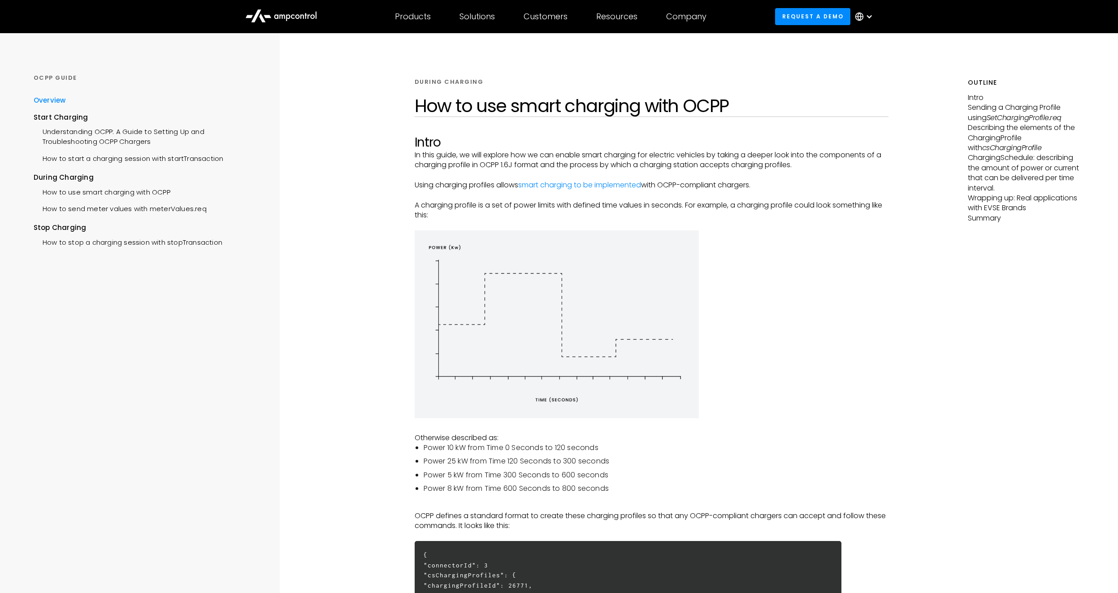
click at [56, 98] on div "Overview" at bounding box center [50, 100] width 32 height 10
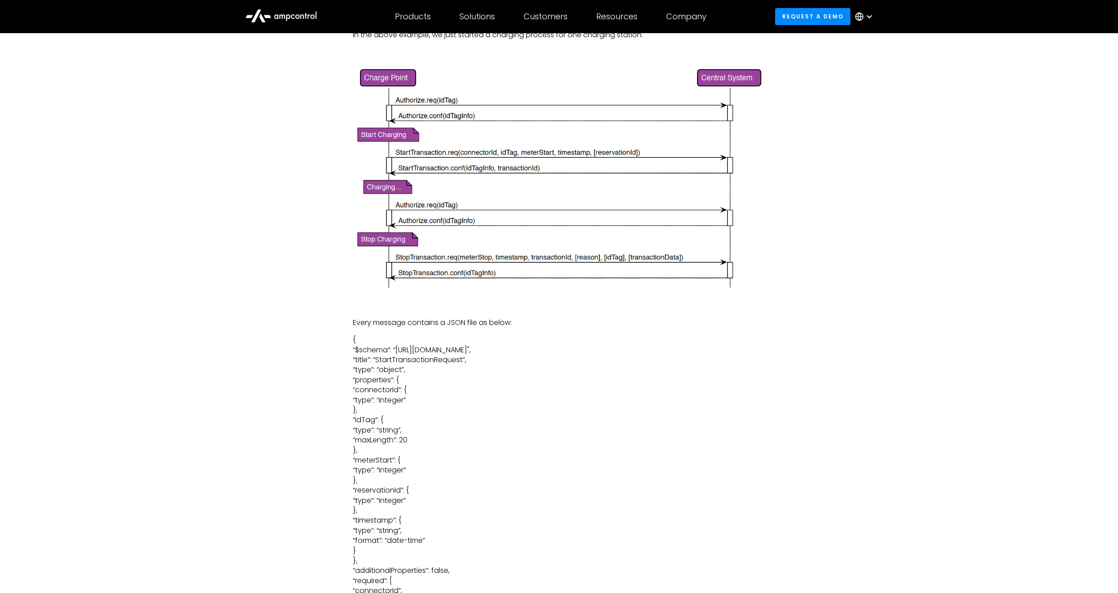
scroll to position [1422, 0]
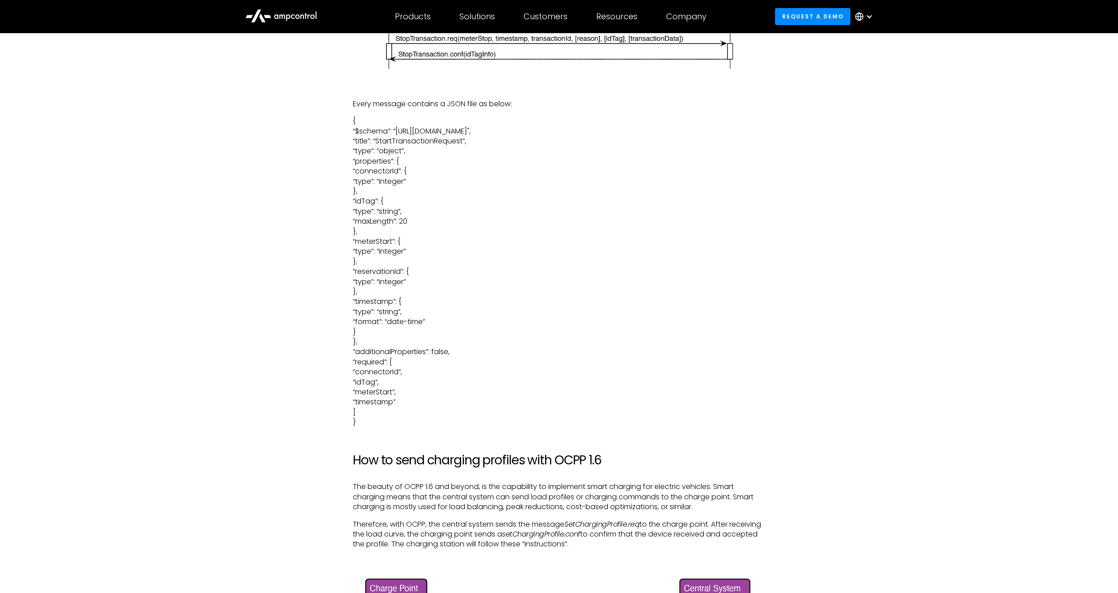
drag, startPoint x: 235, startPoint y: 345, endPoint x: 237, endPoint y: 339, distance: 6.4
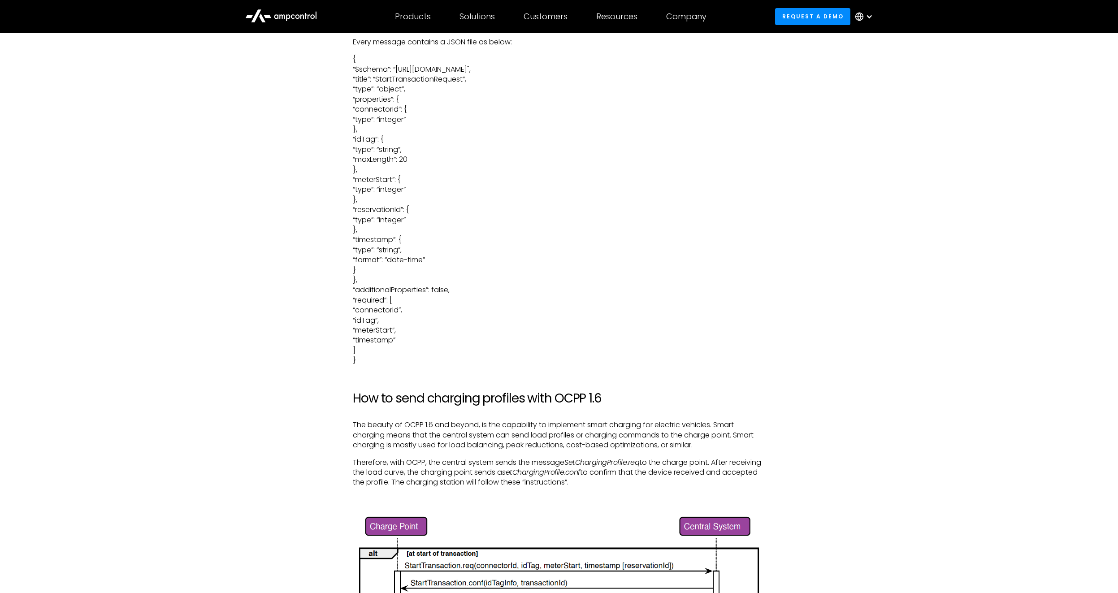
click at [238, 339] on div "If you think that EV charging is just about connecting a cable from a mains sou…" at bounding box center [558, 408] width 645 height 2542
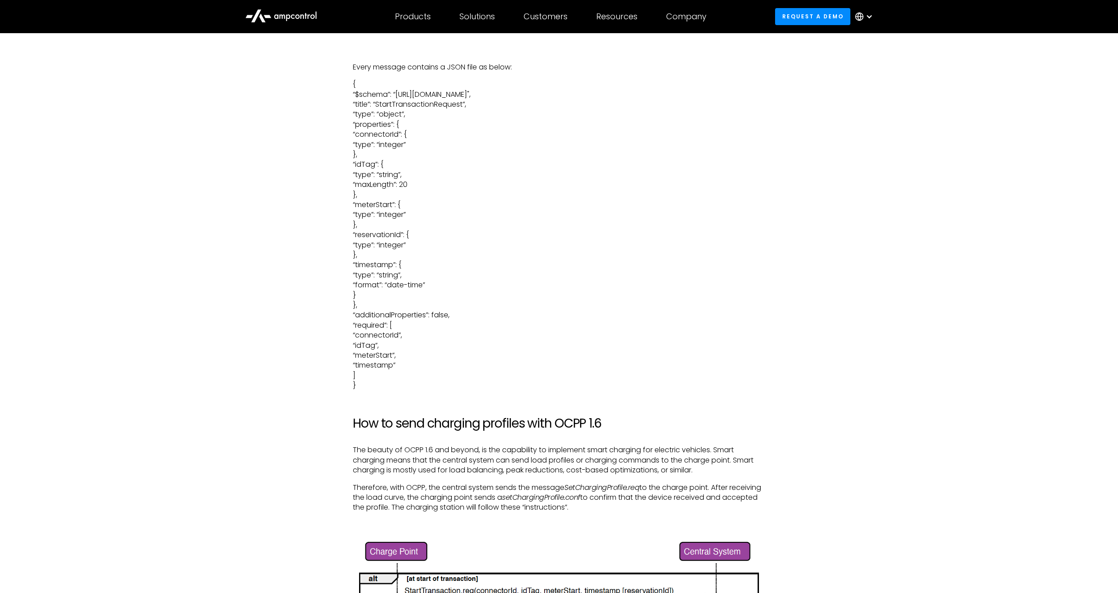
scroll to position [1640, 0]
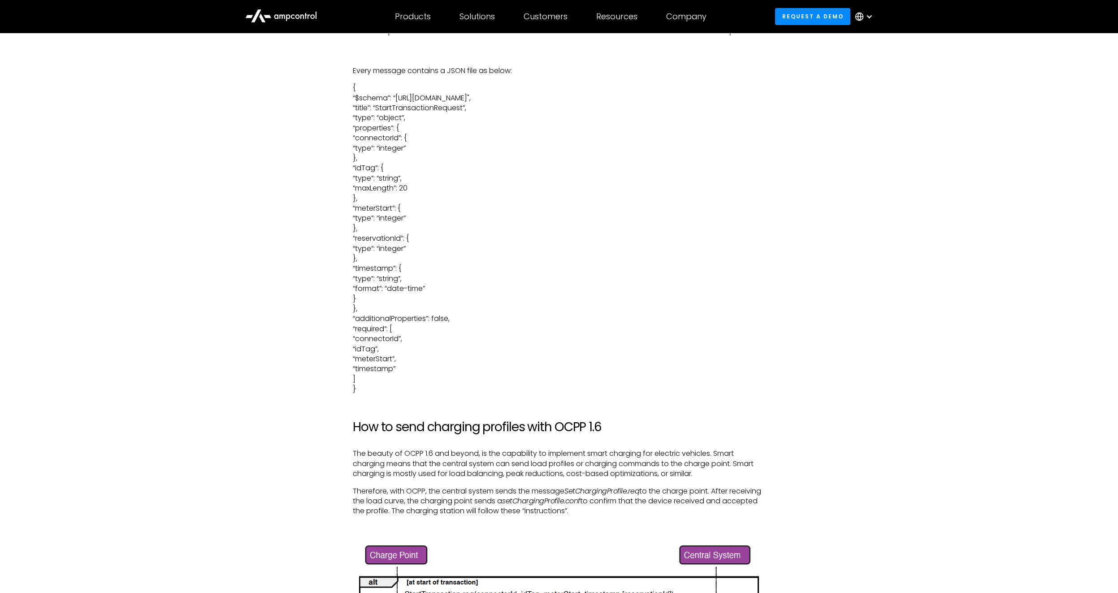
drag, startPoint x: 229, startPoint y: 310, endPoint x: 229, endPoint y: 298, distance: 11.2
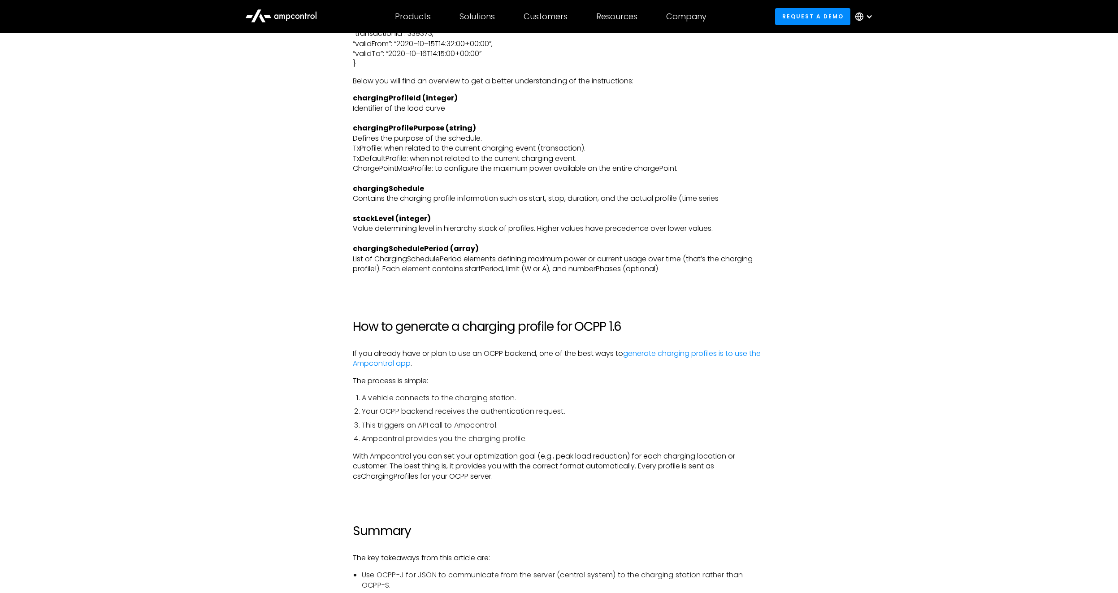
scroll to position [2382, 0]
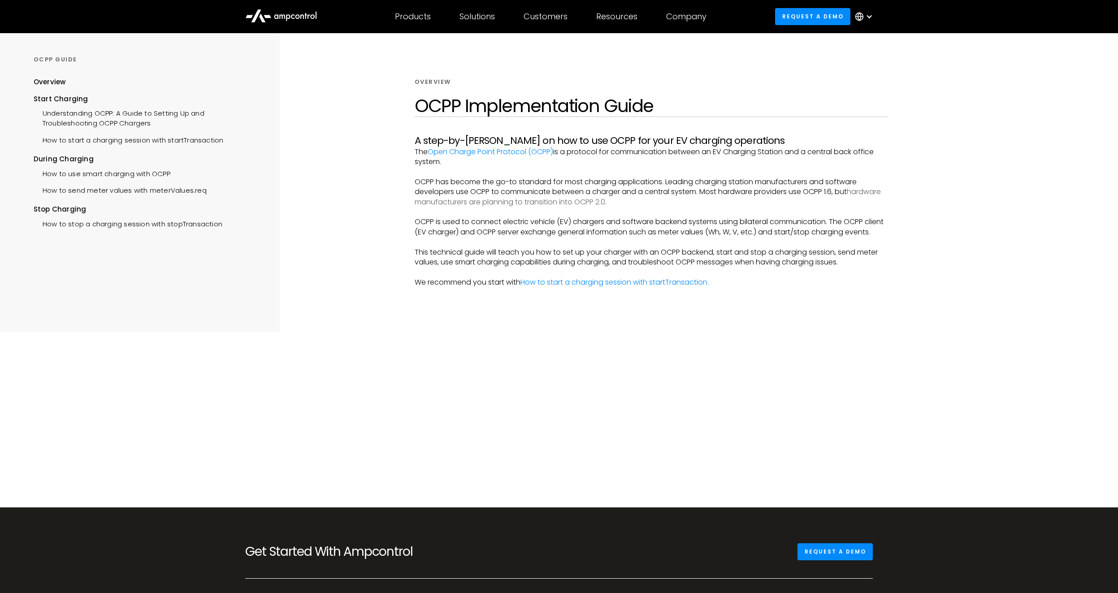
click at [508, 204] on link "hardware manufacturers are planning to transition into OCPP 2.0" at bounding box center [647, 196] width 466 height 20
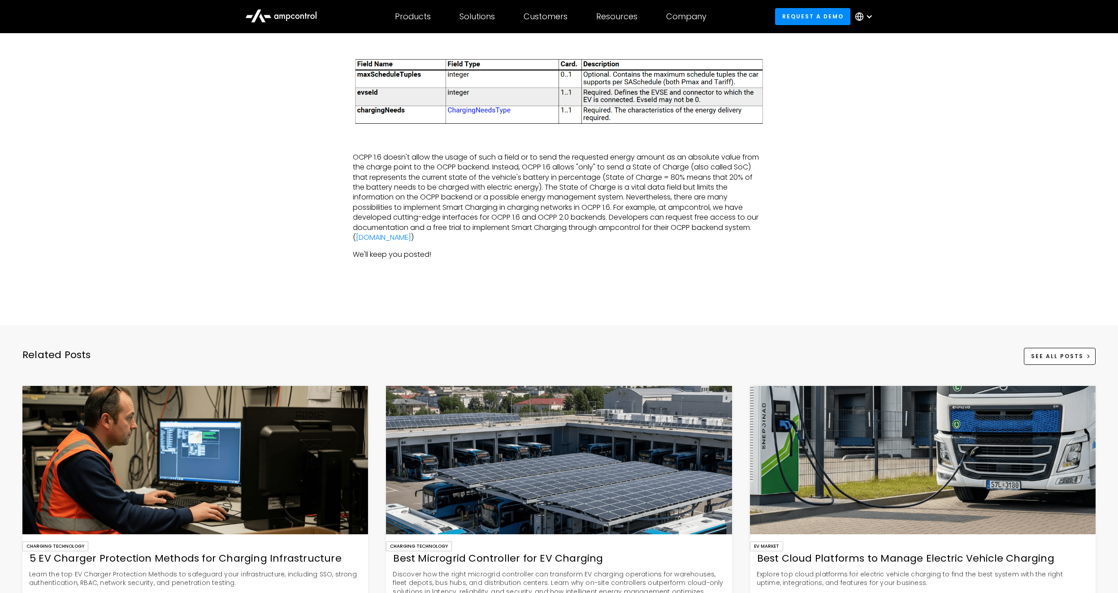
scroll to position [2412, 0]
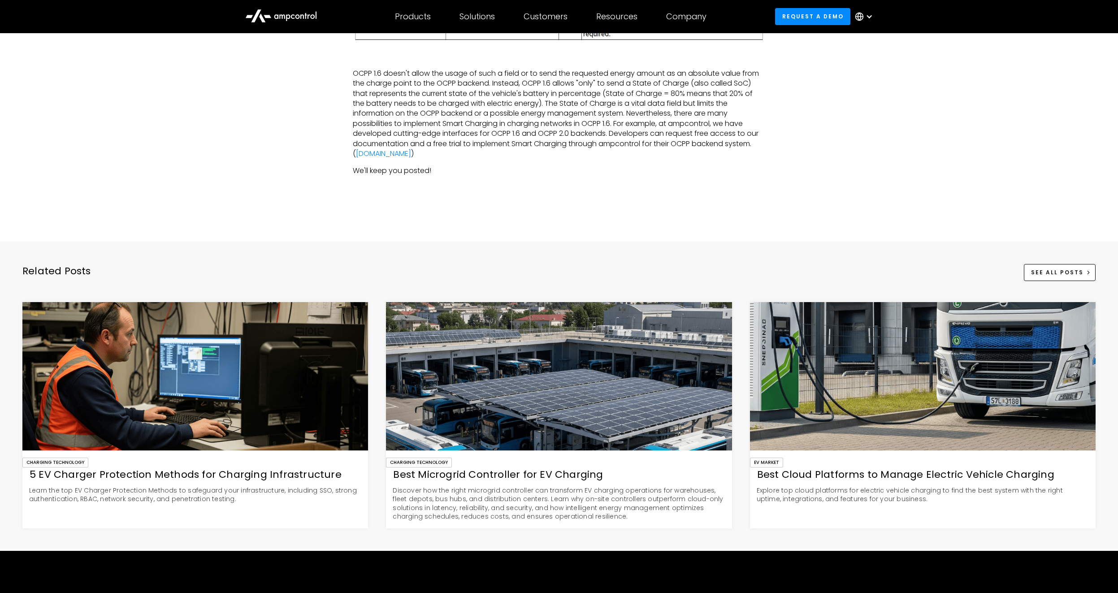
click at [277, 20] on icon at bounding box center [281, 15] width 72 height 22
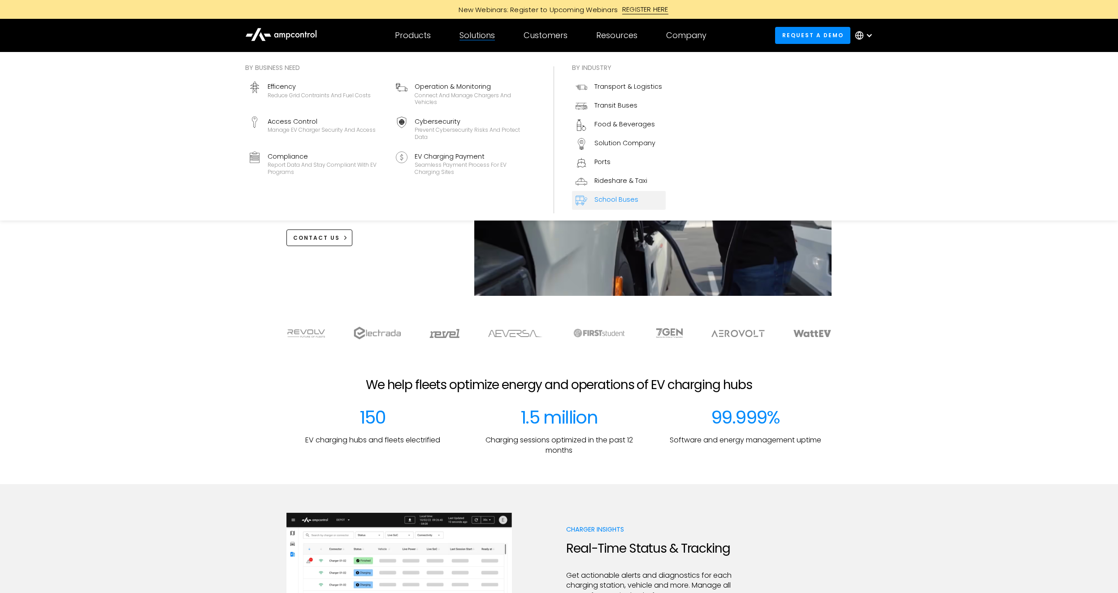
click at [616, 197] on div "School Buses" at bounding box center [616, 199] width 44 height 10
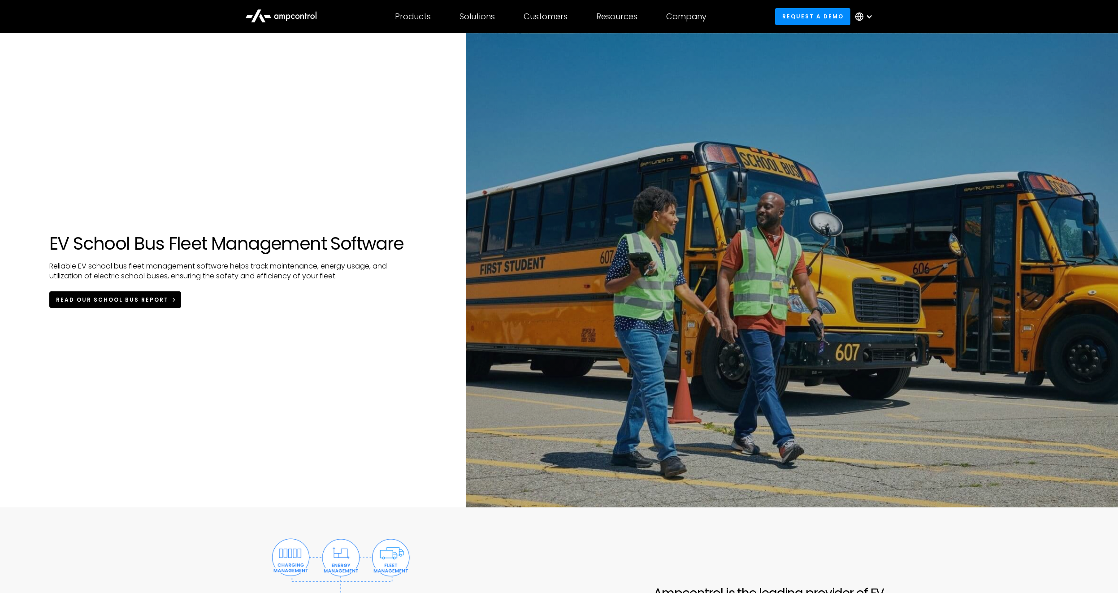
click at [161, 302] on span "Read Our School Bus Report" at bounding box center [112, 300] width 112 height 8
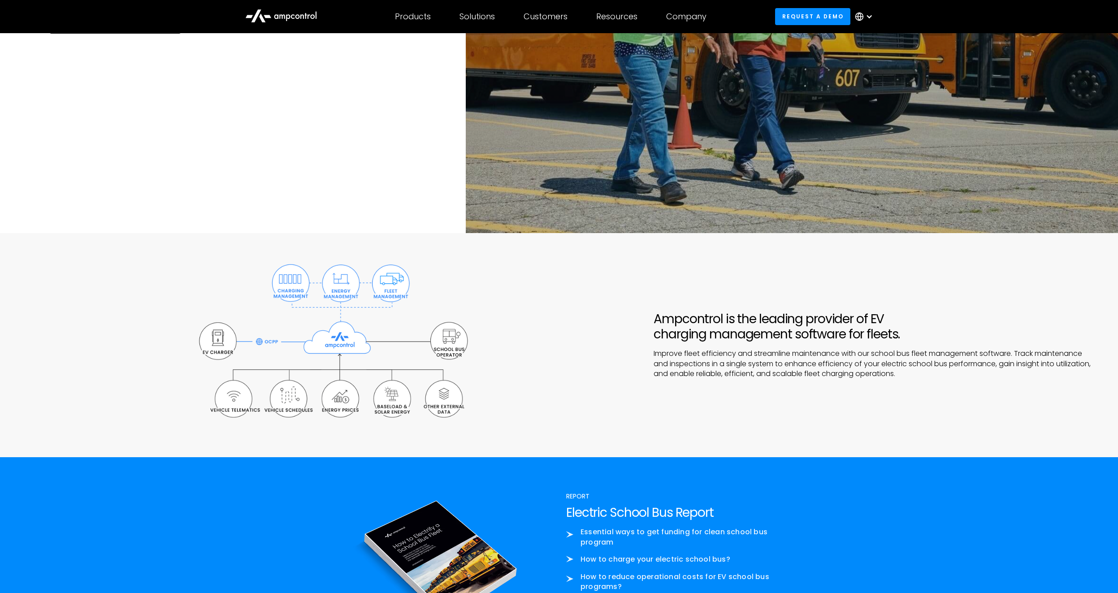
scroll to position [433, 0]
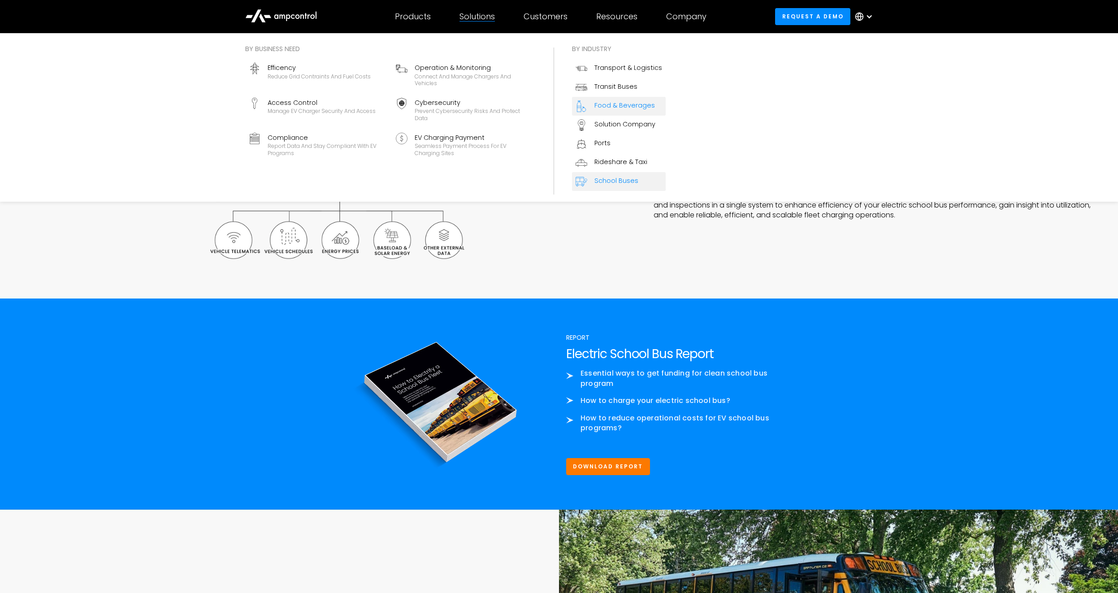
click at [607, 108] on div "Food & Beverages" at bounding box center [624, 105] width 60 height 10
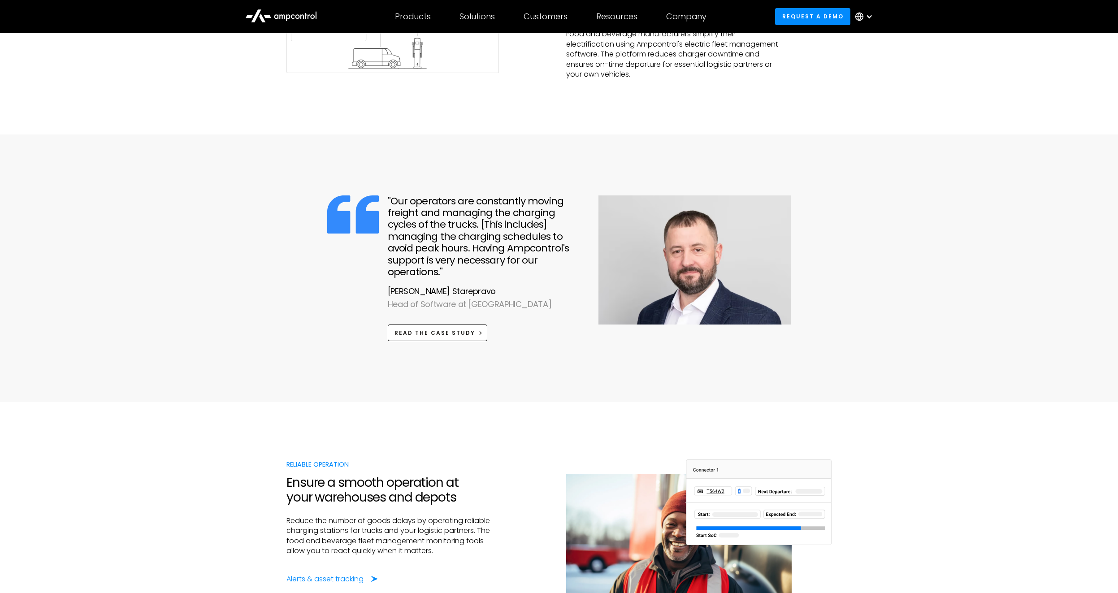
scroll to position [804, 0]
